Goal: Transaction & Acquisition: Download file/media

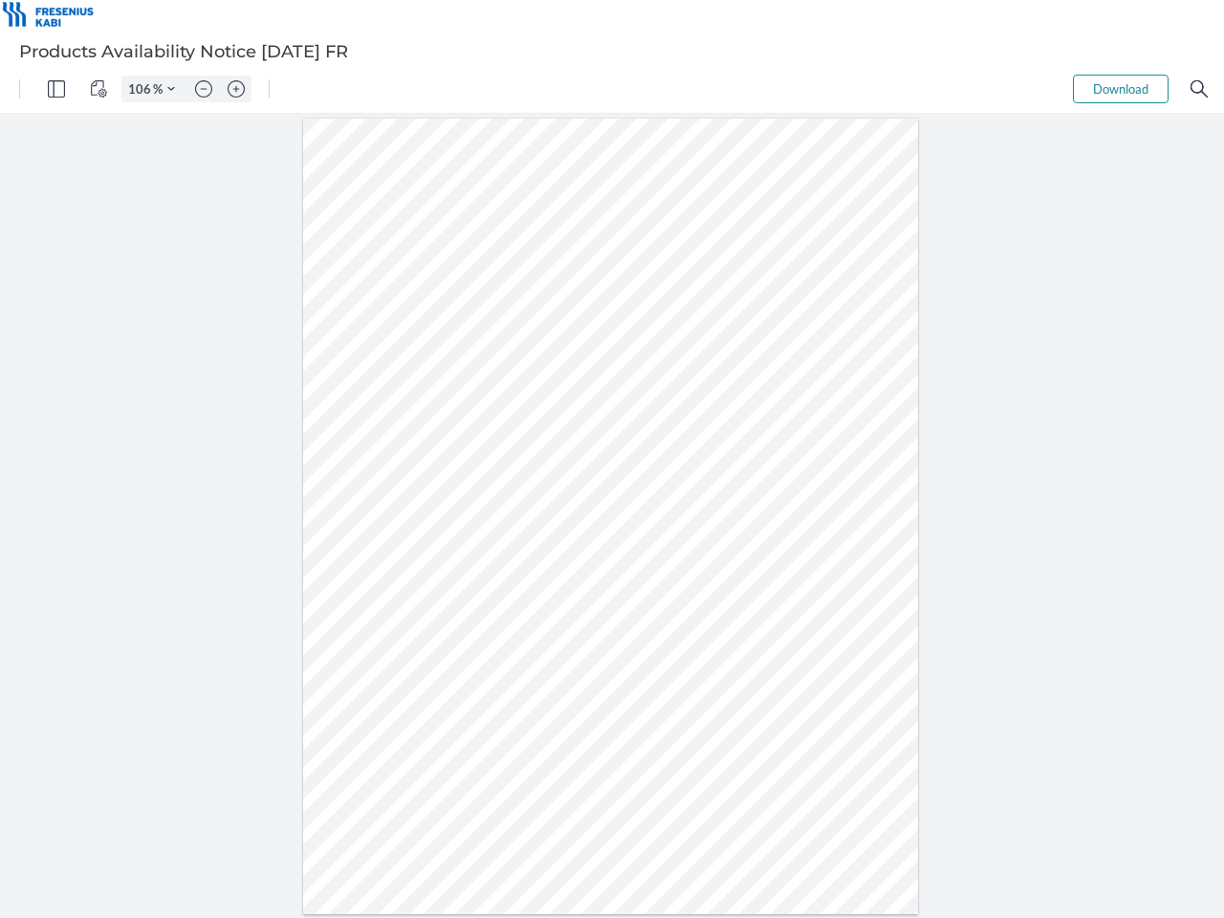
click at [56, 89] on img "Panel" at bounding box center [56, 88] width 17 height 17
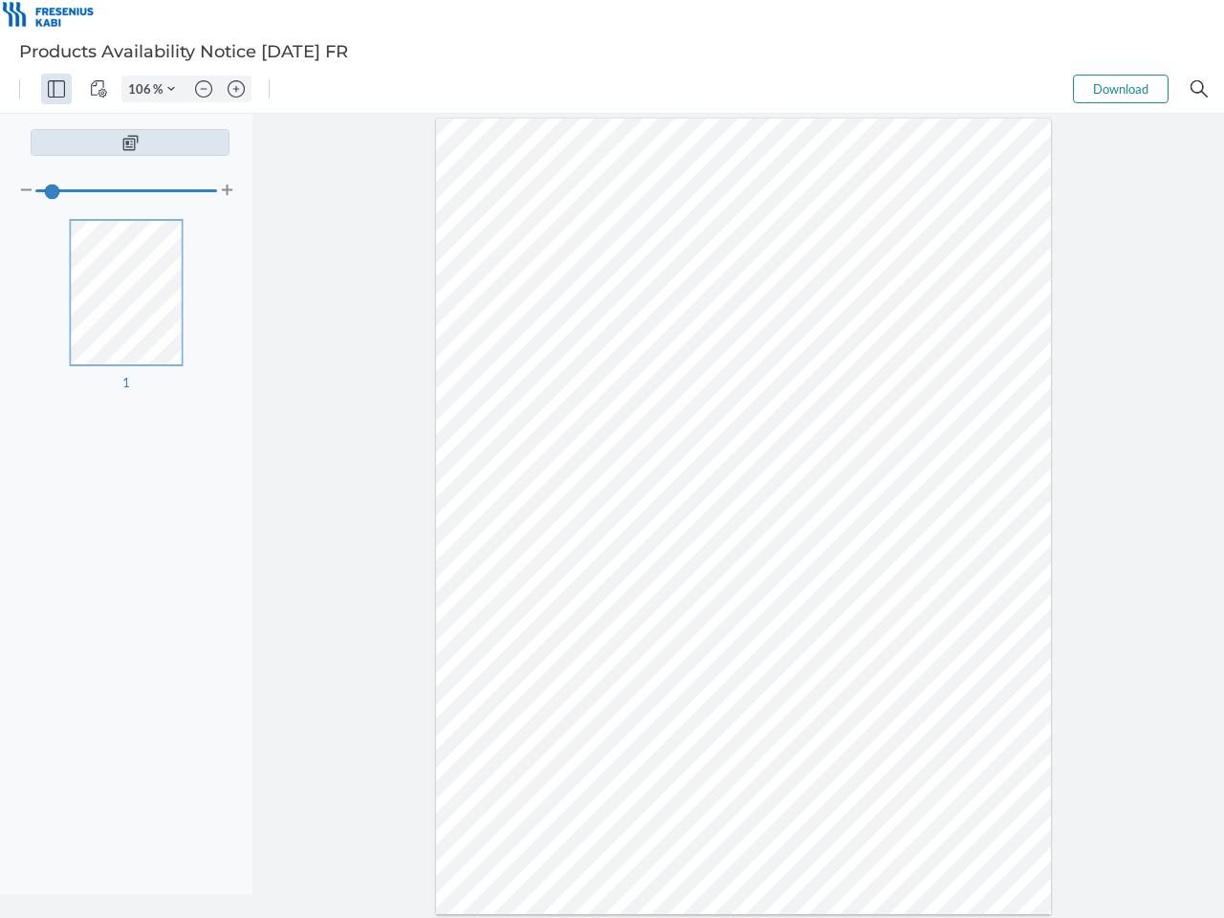
click at [98, 89] on img "View Controls" at bounding box center [98, 88] width 17 height 17
click at [142, 89] on input "106" at bounding box center [137, 88] width 31 height 17
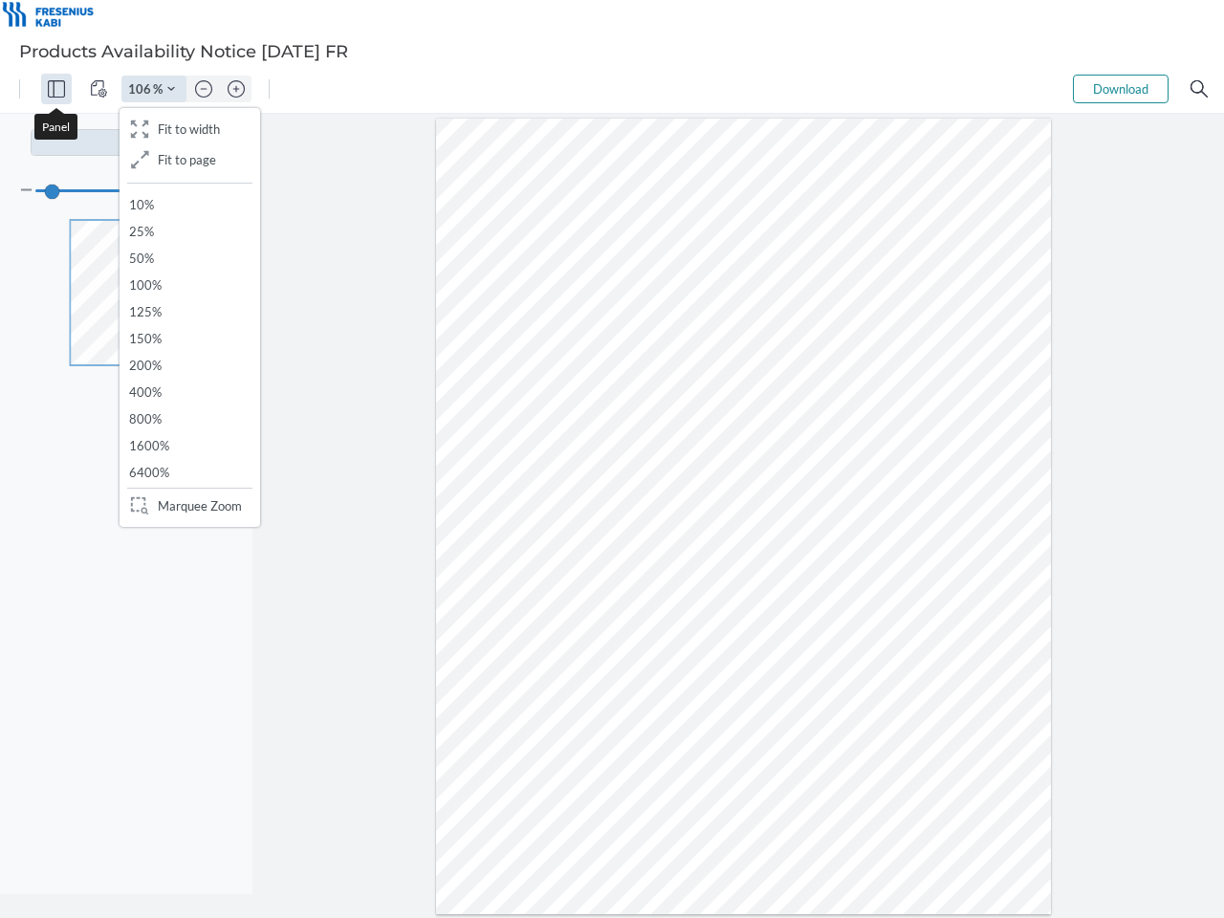
click at [171, 89] on img "Zoom Controls" at bounding box center [171, 89] width 8 height 8
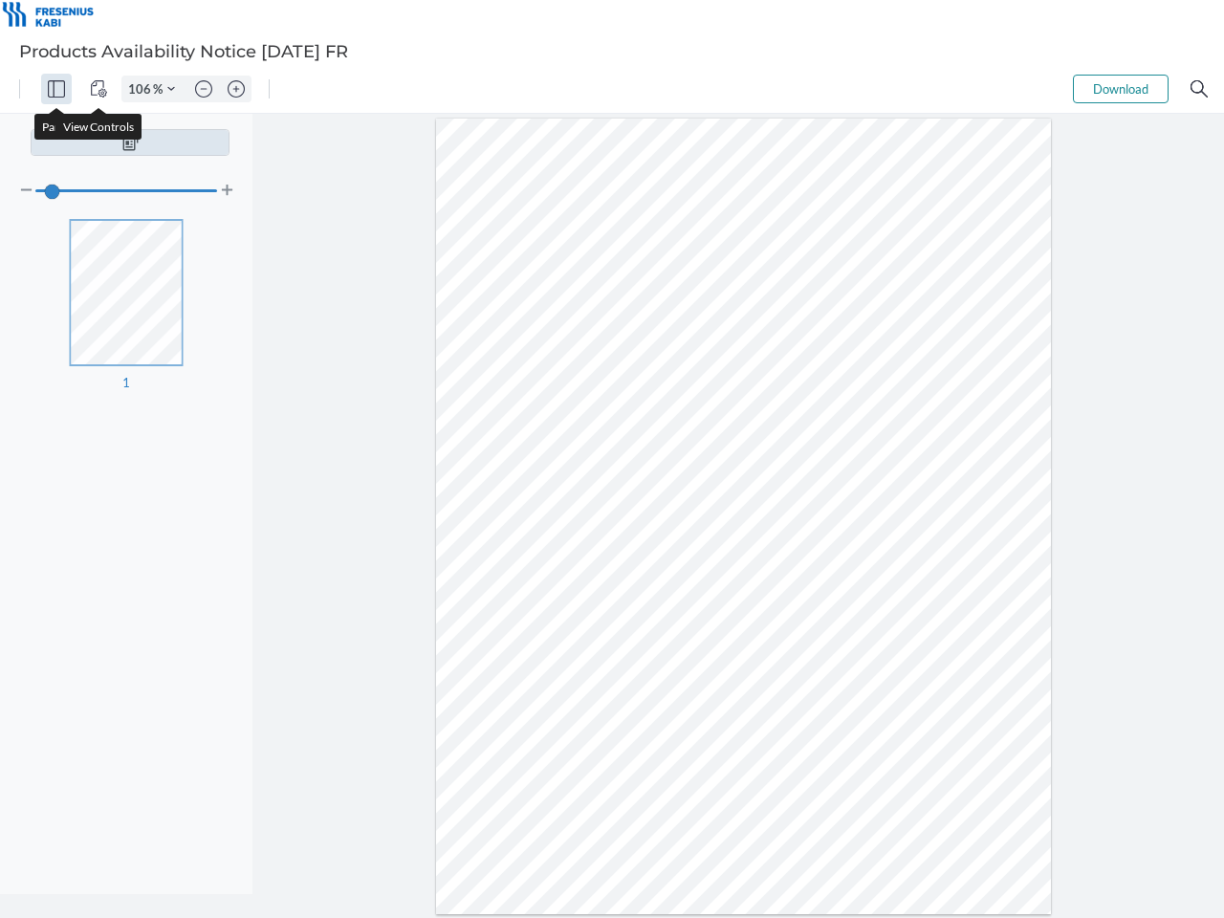
click at [204, 89] on img "Zoom out" at bounding box center [203, 88] width 17 height 17
click at [236, 89] on img "Zoom in" at bounding box center [236, 88] width 17 height 17
type input "106"
click at [1120, 89] on button "Download" at bounding box center [1121, 89] width 96 height 29
click at [1199, 89] on img "Search" at bounding box center [1198, 88] width 17 height 17
